Goal: Use online tool/utility: Utilize a website feature to perform a specific function

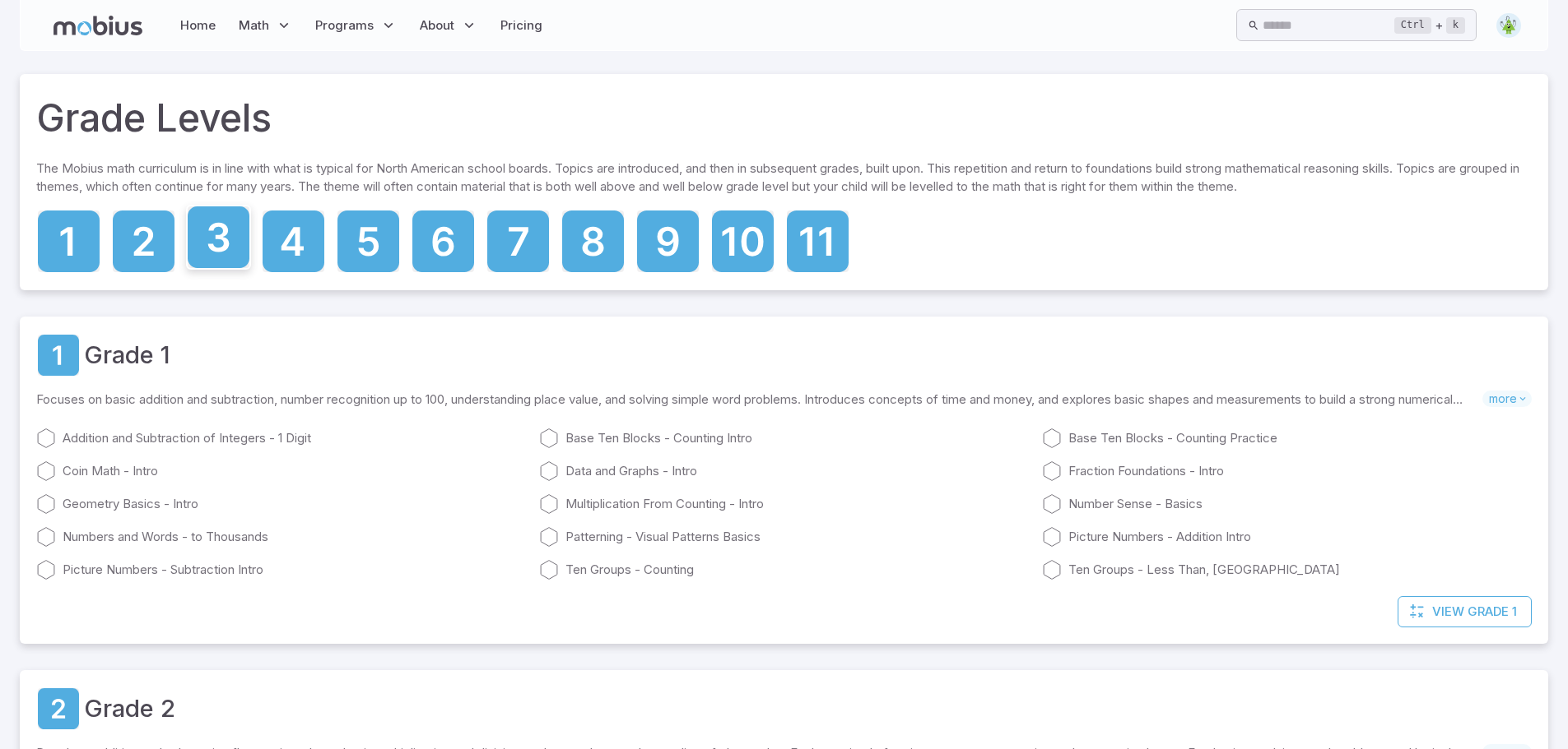
click at [212, 245] on icon at bounding box center [219, 237] width 21 height 29
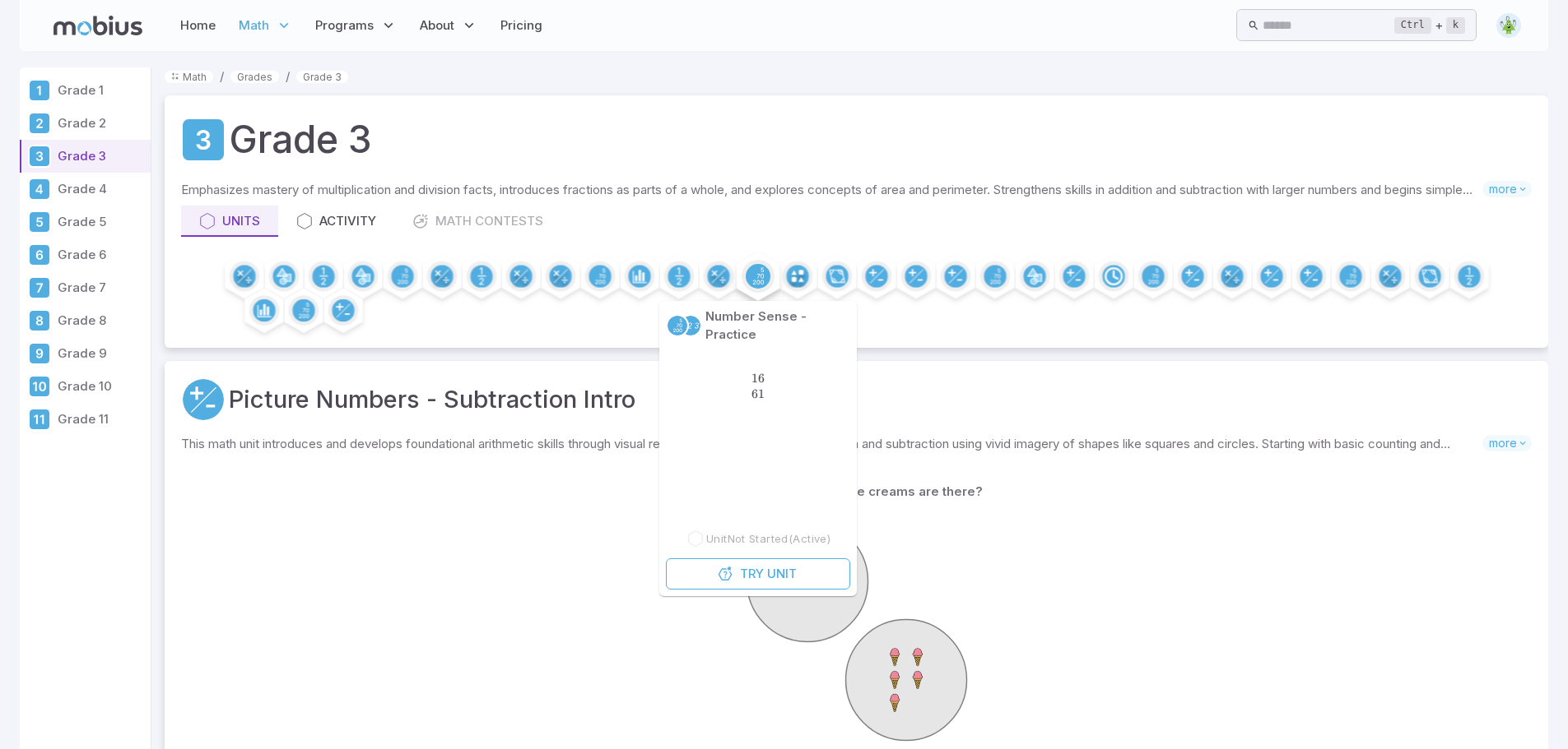
click at [749, 279] on circle at bounding box center [757, 275] width 24 height 24
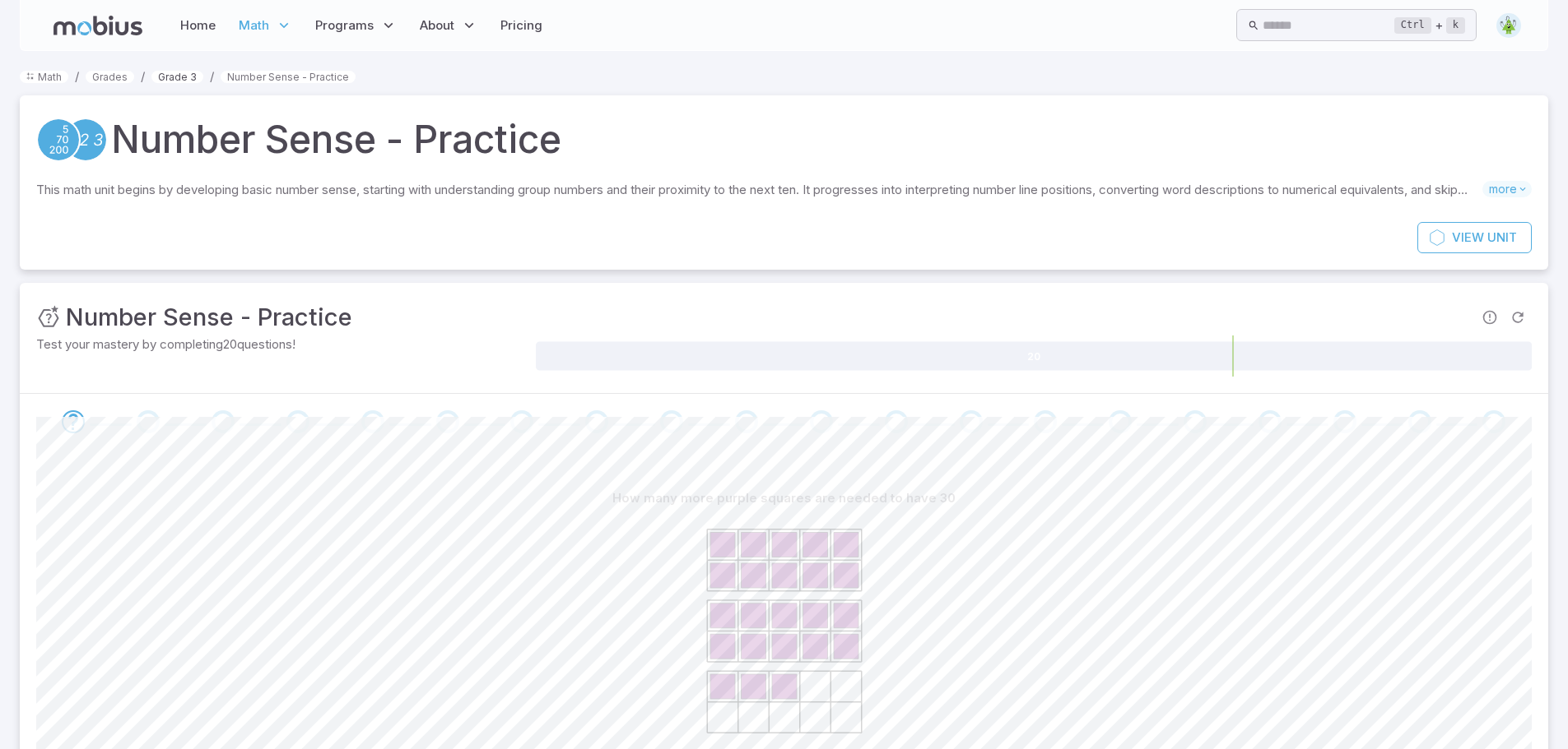
click at [189, 77] on link "Grade 3" at bounding box center [177, 77] width 52 height 13
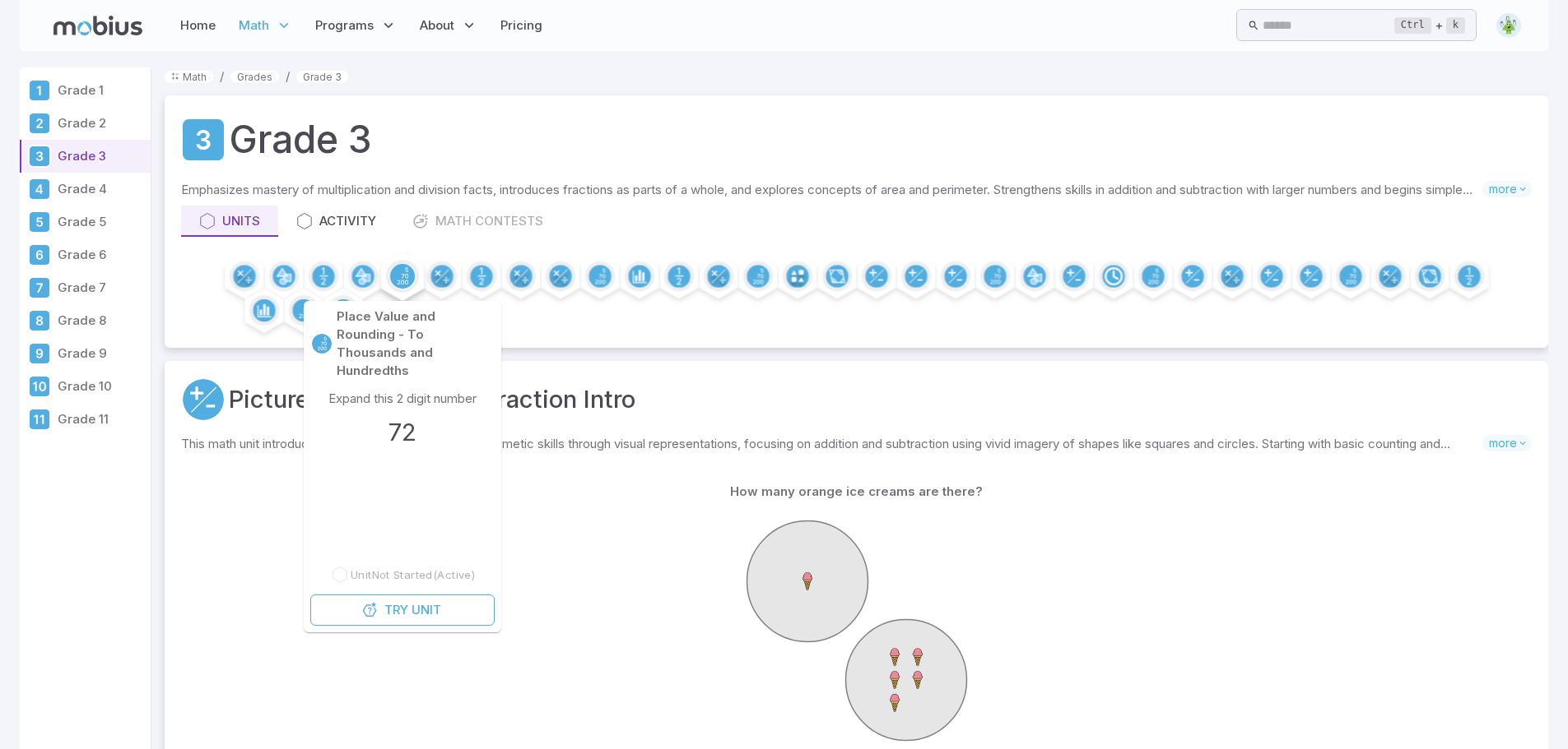
click at [402, 276] on circle at bounding box center [402, 275] width 24 height 24
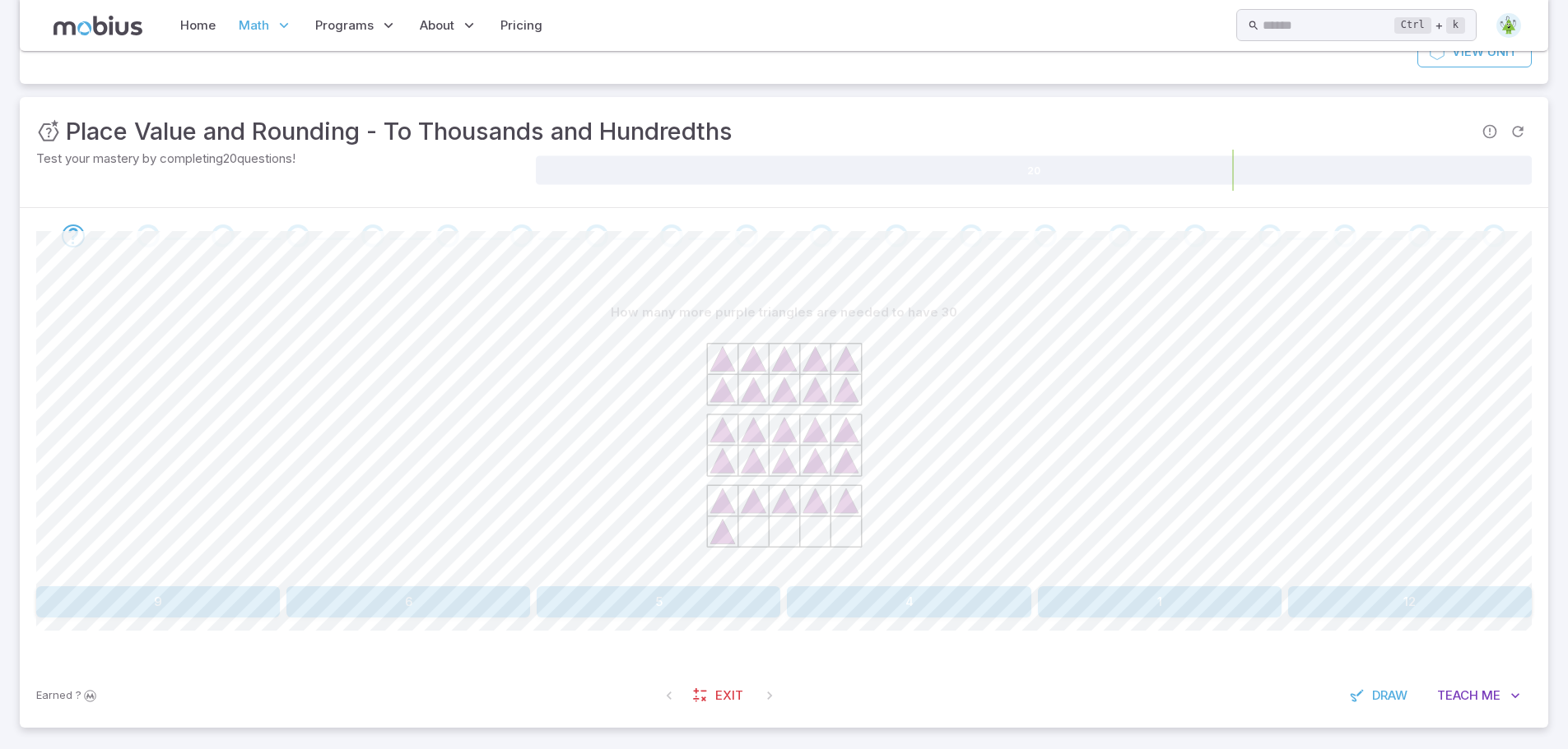
scroll to position [195, 0]
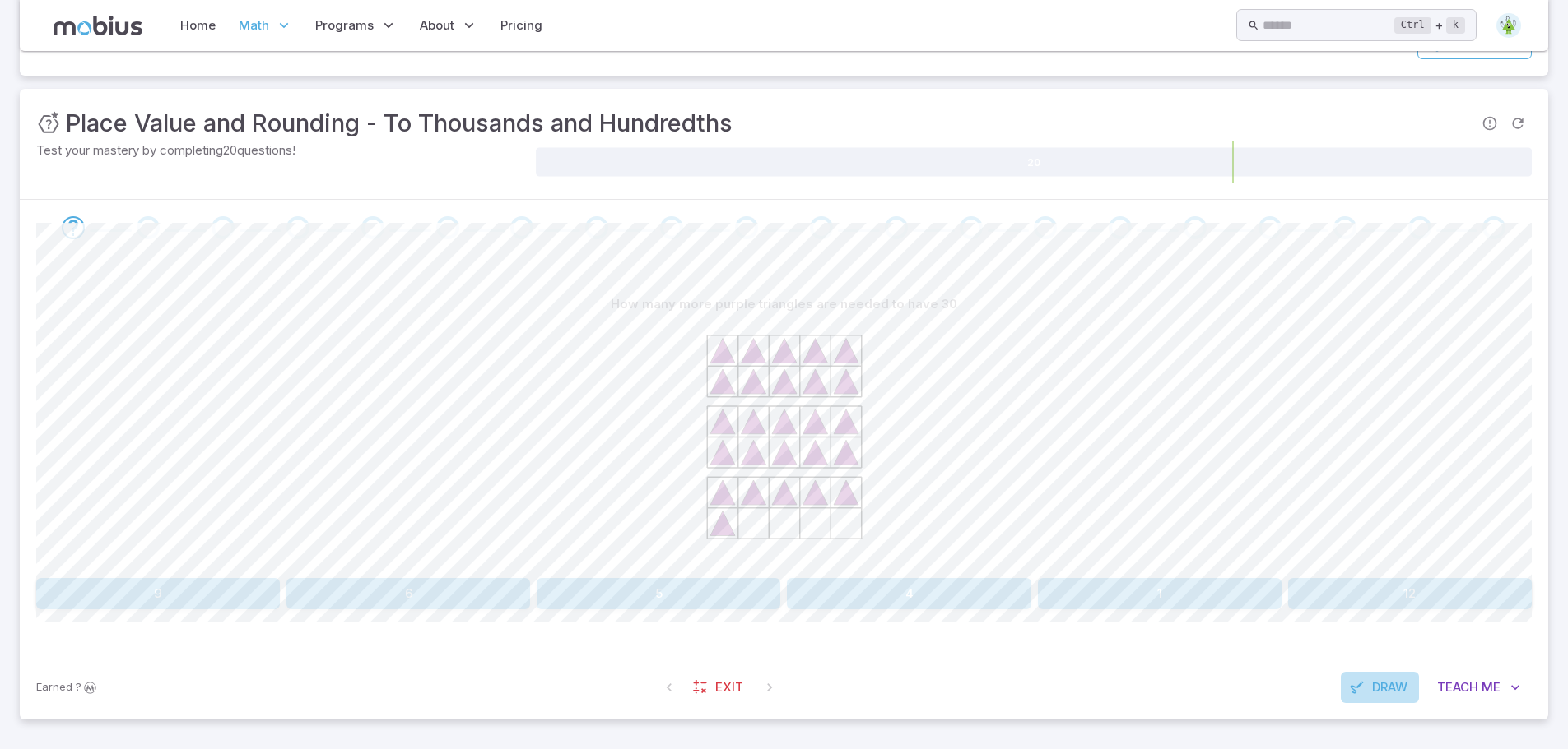
click at [1387, 694] on span "Draw" at bounding box center [1390, 688] width 35 height 18
click at [867, 259] on icon at bounding box center [867, 255] width 14 height 14
click at [873, 253] on div "7" at bounding box center [866, 254] width 29 height 29
click at [976, 259] on icon "button" at bounding box center [976, 255] width 14 height 14
click at [936, 296] on div "Laser pointer" at bounding box center [919, 297] width 91 height 15
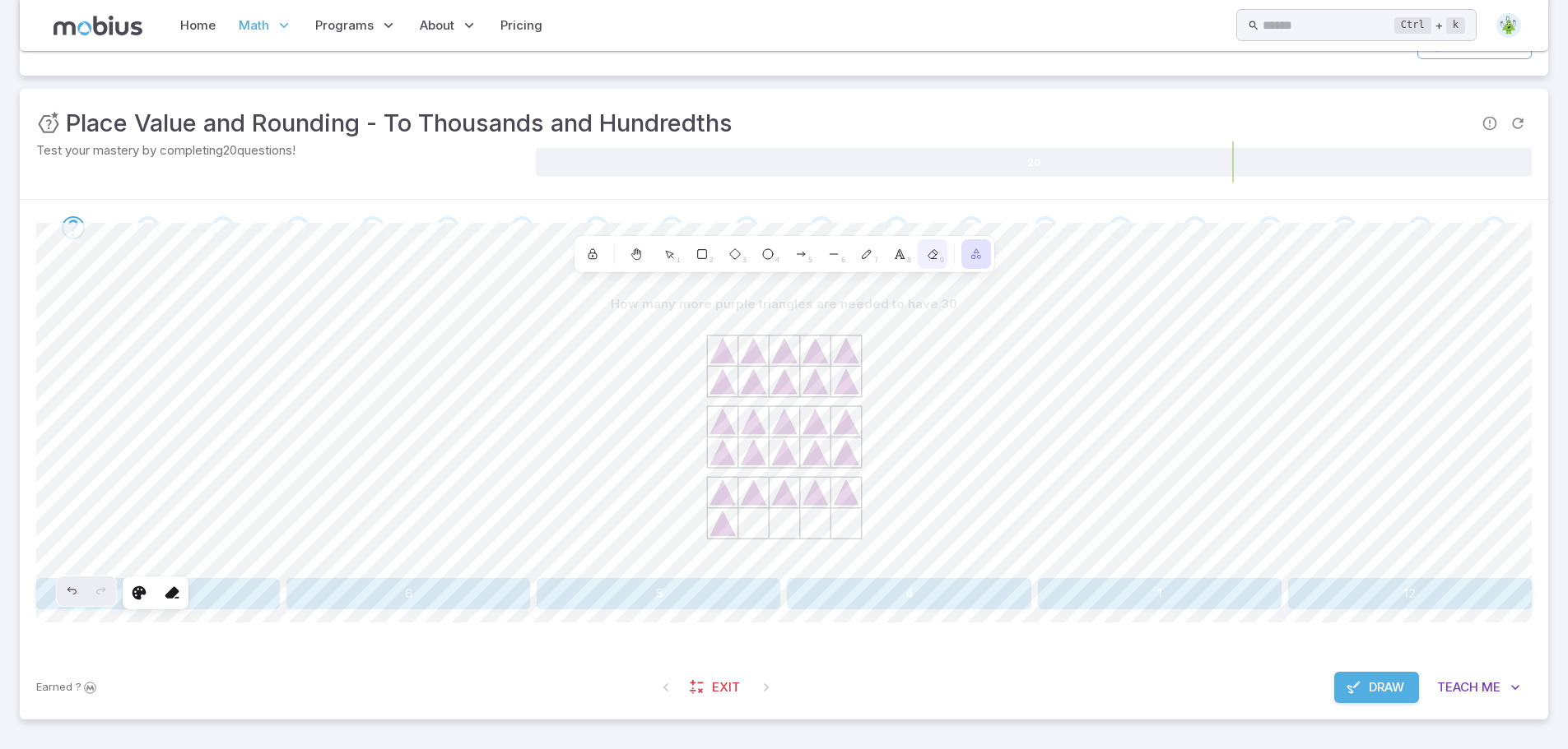
click at [935, 253] on icon at bounding box center [931, 254] width 9 height 9
click at [764, 257] on circle at bounding box center [768, 254] width 10 height 10
click at [776, 257] on span "4" at bounding box center [778, 260] width 4 height 13
drag, startPoint x: 776, startPoint y: 257, endPoint x: 767, endPoint y: 255, distance: 9.2
click at [767, 255] on circle at bounding box center [768, 254] width 10 height 10
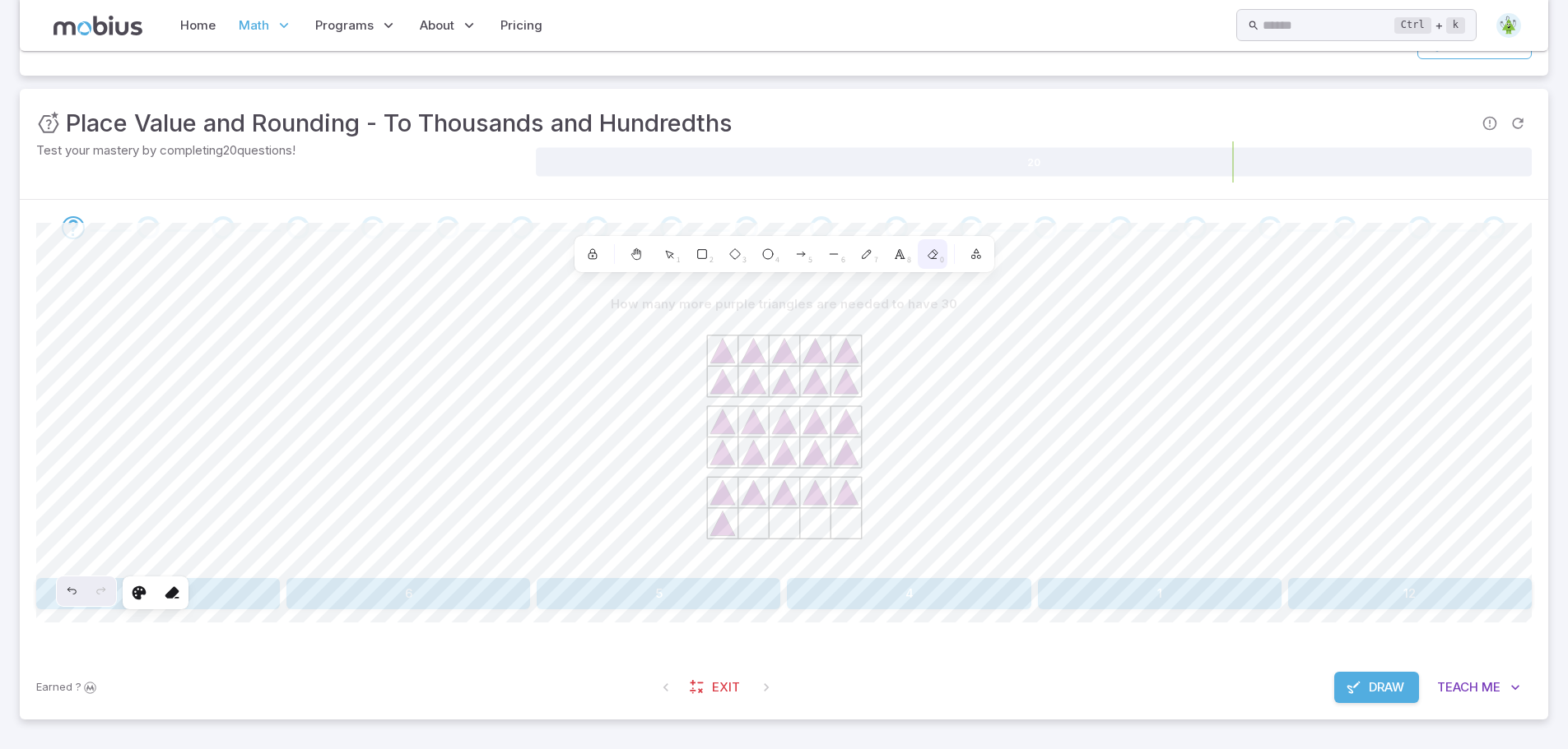
click at [940, 260] on span "0" at bounding box center [942, 260] width 4 height 13
click at [675, 258] on icon at bounding box center [670, 255] width 14 height 14
click at [676, 260] on span "1" at bounding box center [678, 260] width 4 height 13
click at [841, 262] on span "6" at bounding box center [843, 260] width 4 height 13
click at [834, 255] on icon at bounding box center [834, 255] width 14 height 14
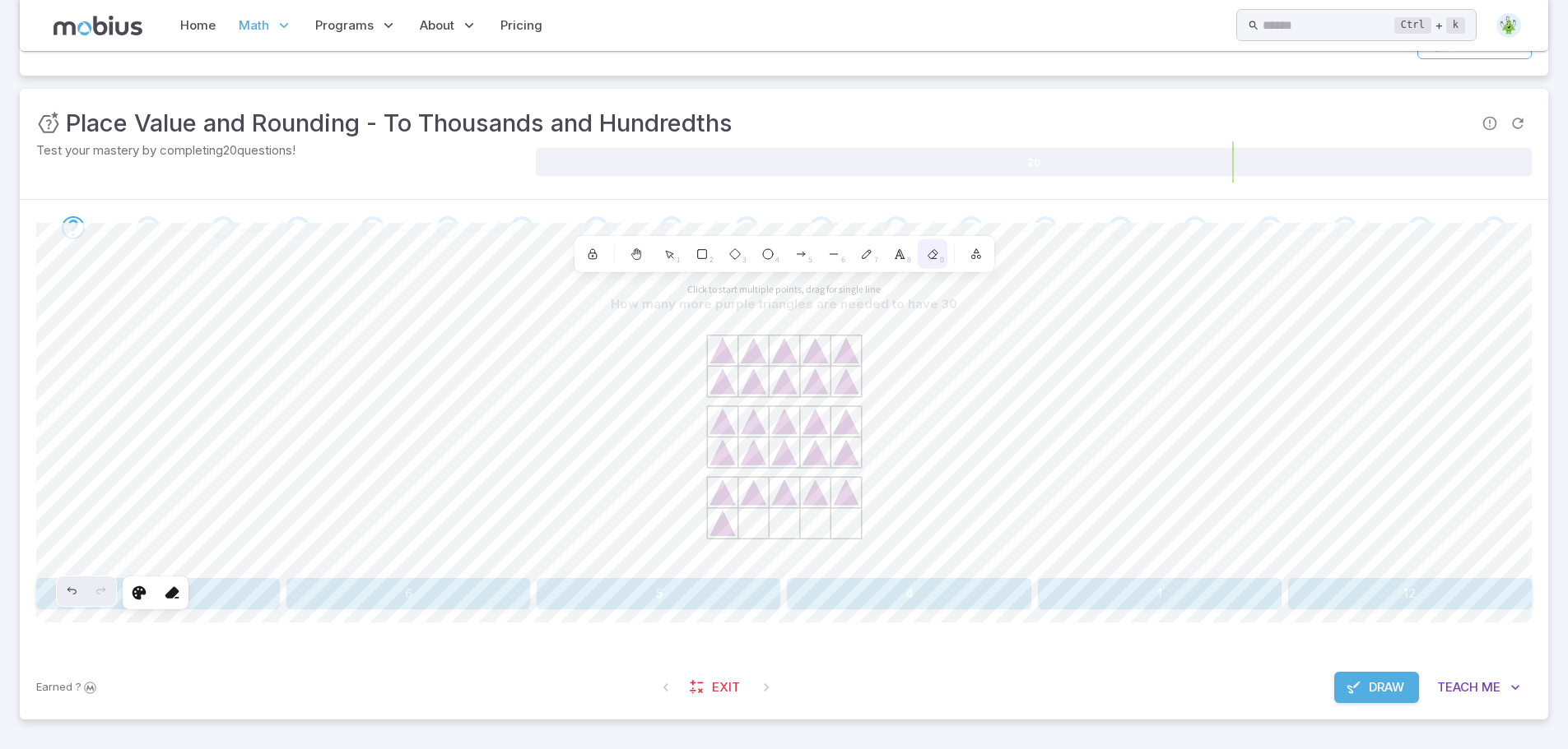
click at [935, 254] on icon at bounding box center [932, 253] width 3 height 3
click at [972, 252] on icon "button" at bounding box center [976, 255] width 14 height 14
click at [952, 301] on div "Laser pointer" at bounding box center [919, 297] width 91 height 15
click at [586, 253] on icon at bounding box center [593, 255] width 14 height 14
click at [824, 265] on div "6" at bounding box center [833, 254] width 29 height 29
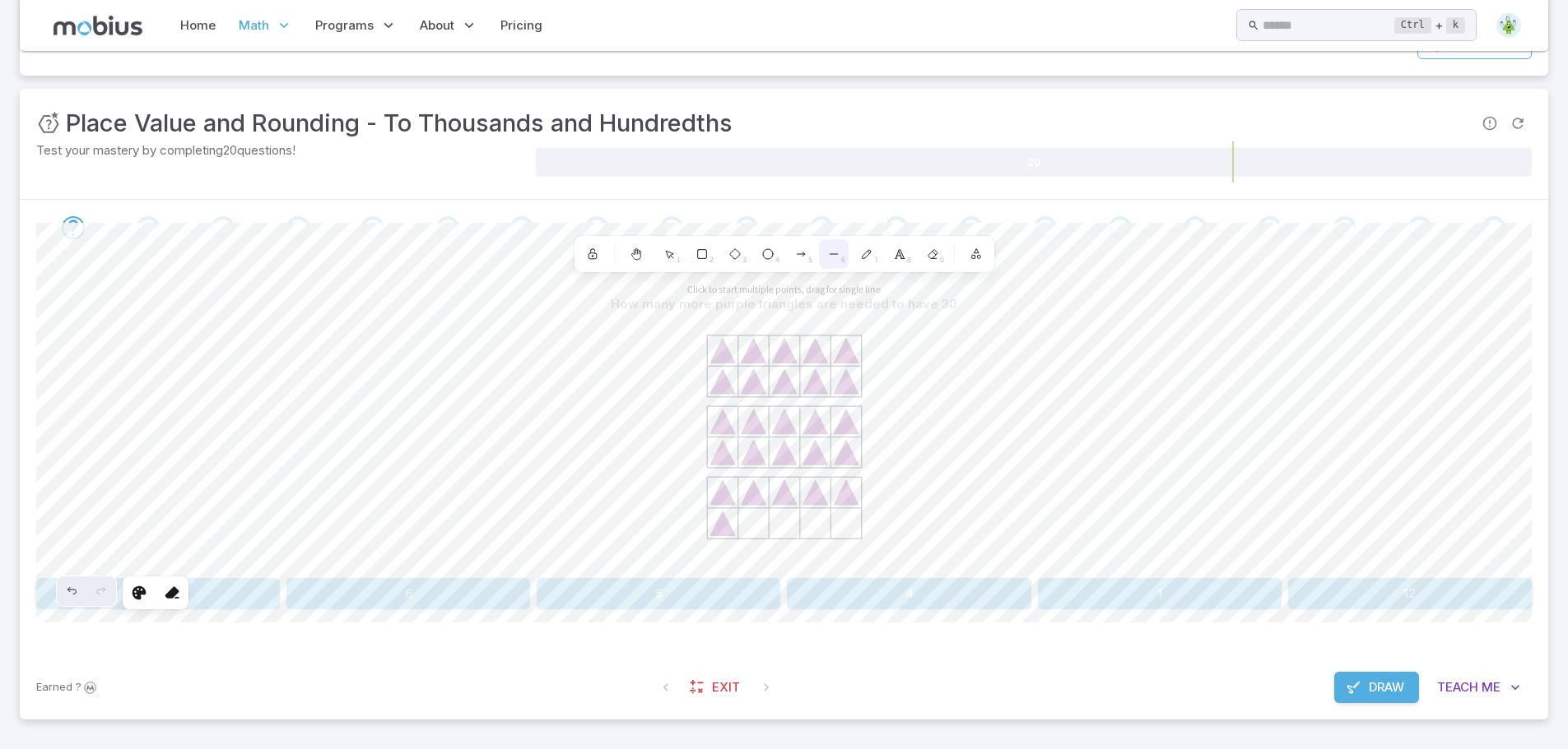
click at [827, 262] on div "6" at bounding box center [833, 254] width 29 height 29
click at [827, 259] on icon at bounding box center [834, 255] width 14 height 14
drag, startPoint x: 827, startPoint y: 259, endPoint x: 827, endPoint y: 268, distance: 9.0
click at [827, 268] on div "6" at bounding box center [833, 254] width 29 height 29
click at [979, 251] on icon "button" at bounding box center [976, 255] width 14 height 14
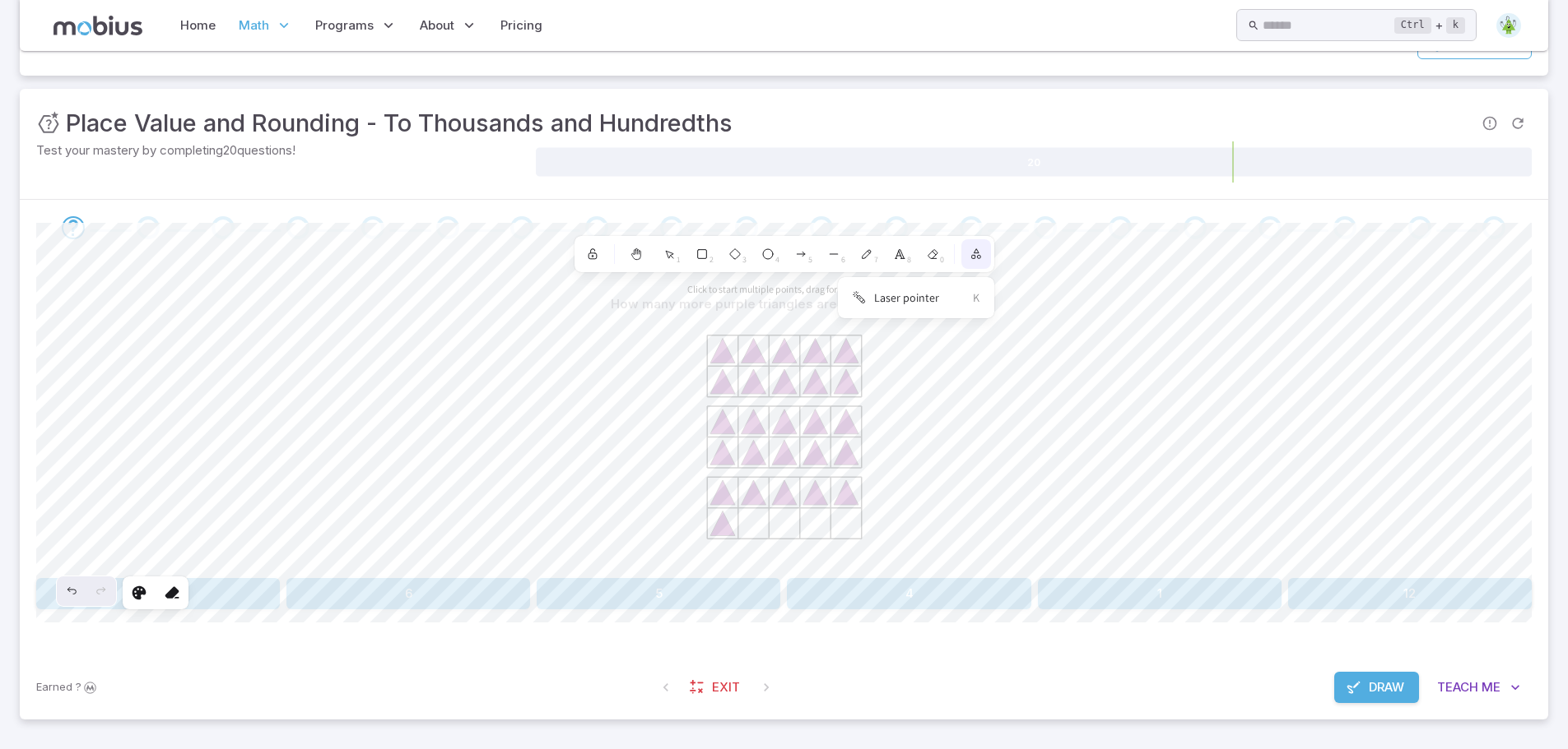
click at [979, 251] on icon "button" at bounding box center [976, 255] width 14 height 14
click at [1368, 686] on span "Draw" at bounding box center [1386, 688] width 35 height 18
click at [858, 586] on button "4" at bounding box center [908, 593] width 243 height 31
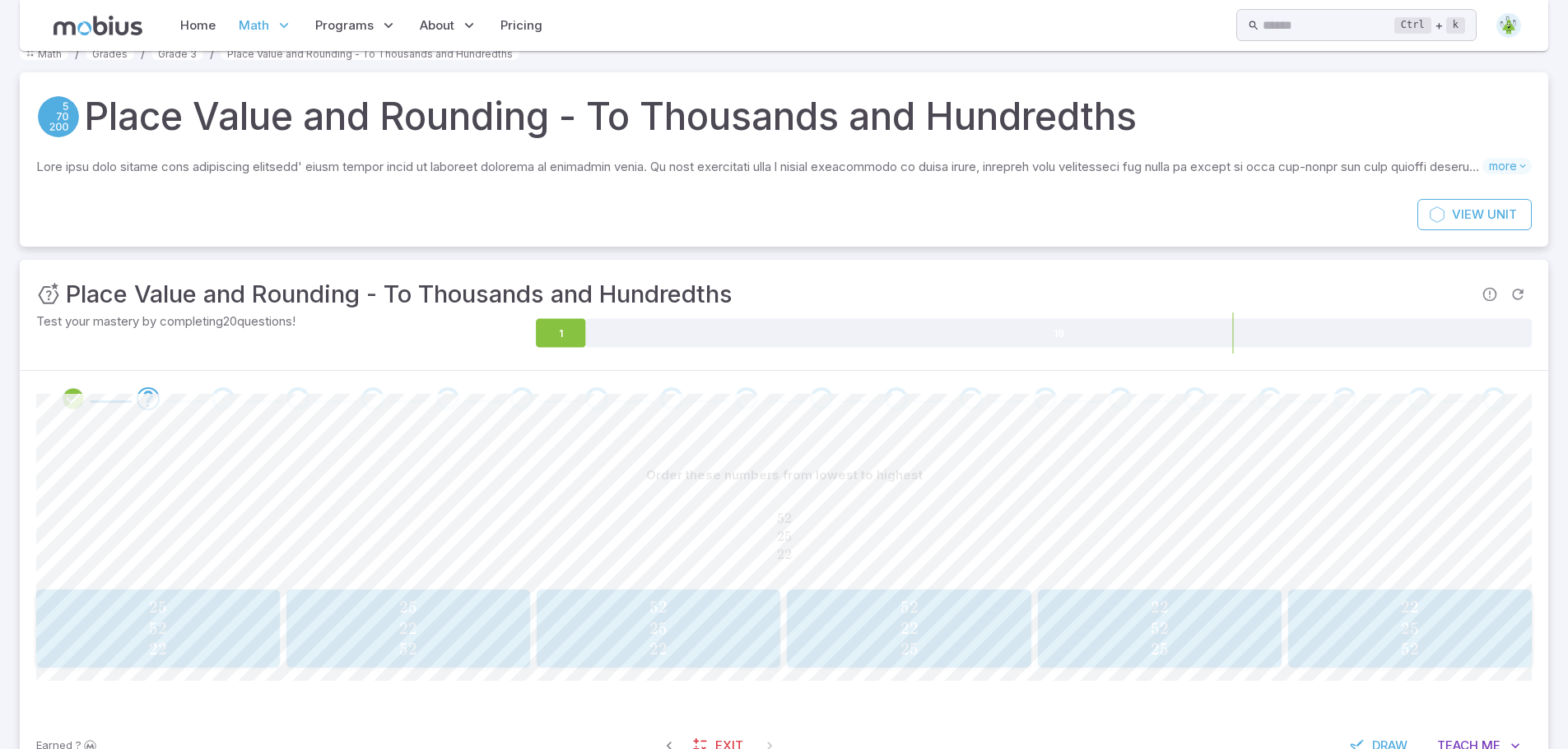
scroll to position [0, 0]
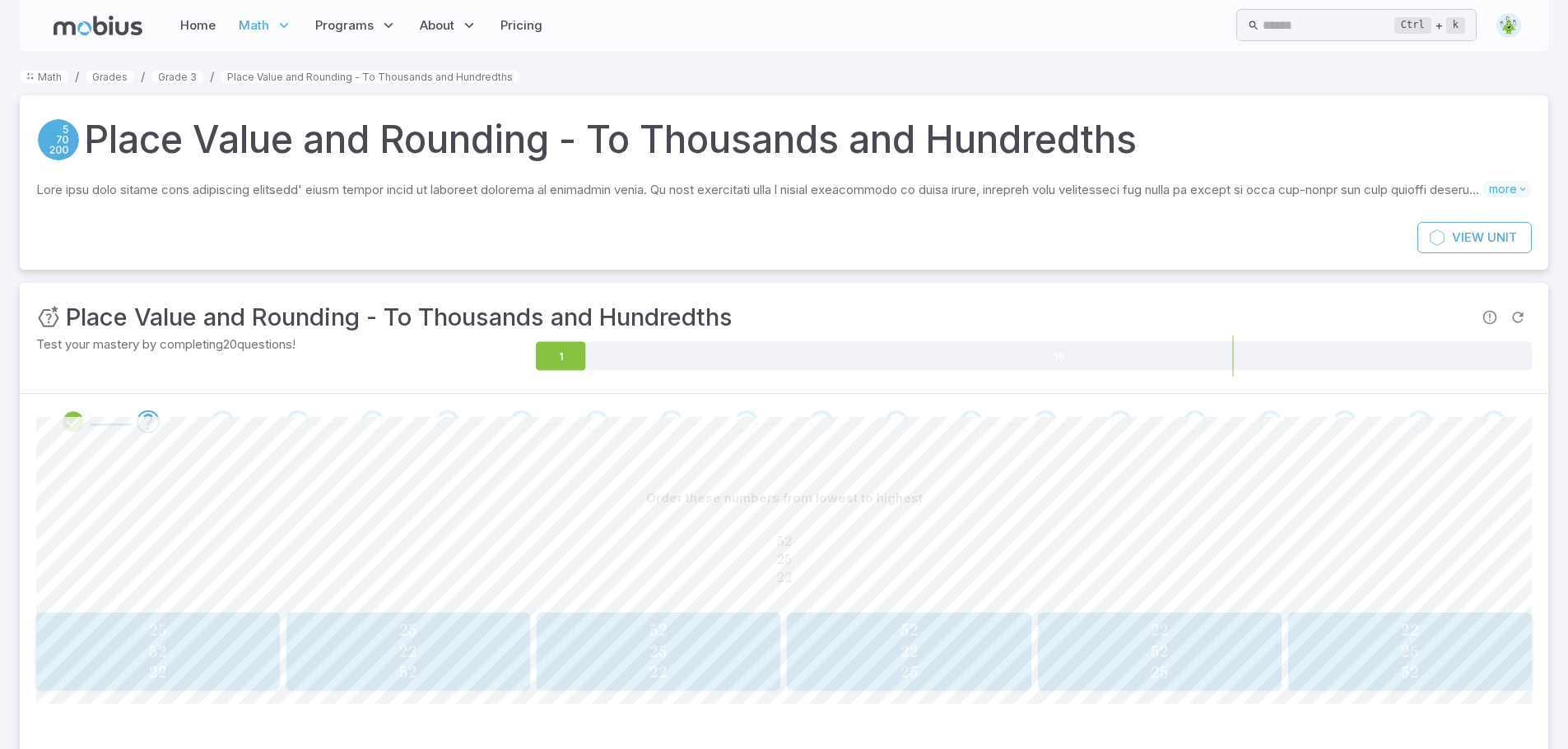
click at [1512, 24] on img at bounding box center [1508, 25] width 24 height 24
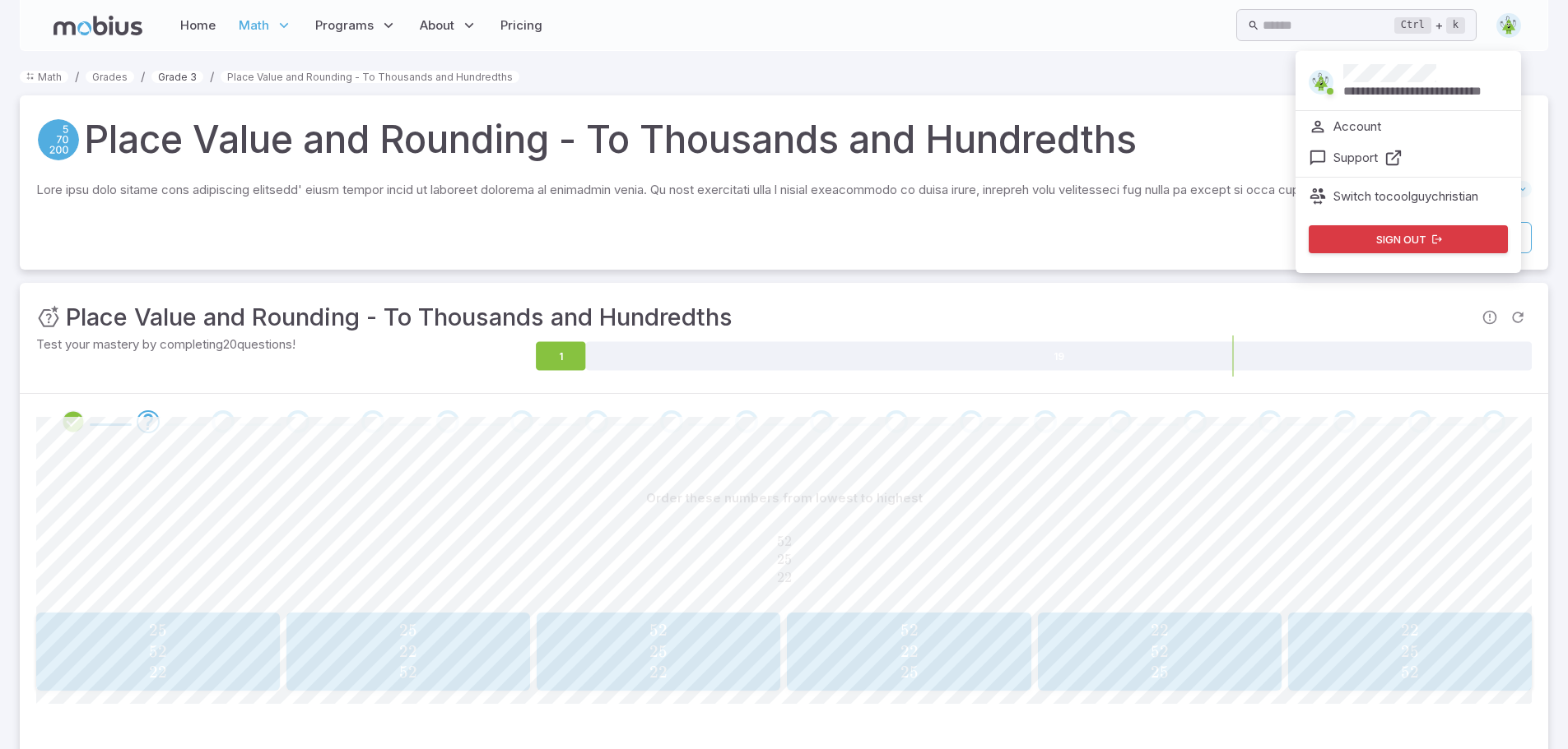
click at [175, 72] on link "Grade 3" at bounding box center [177, 77] width 52 height 13
